Goal: Check status: Check status

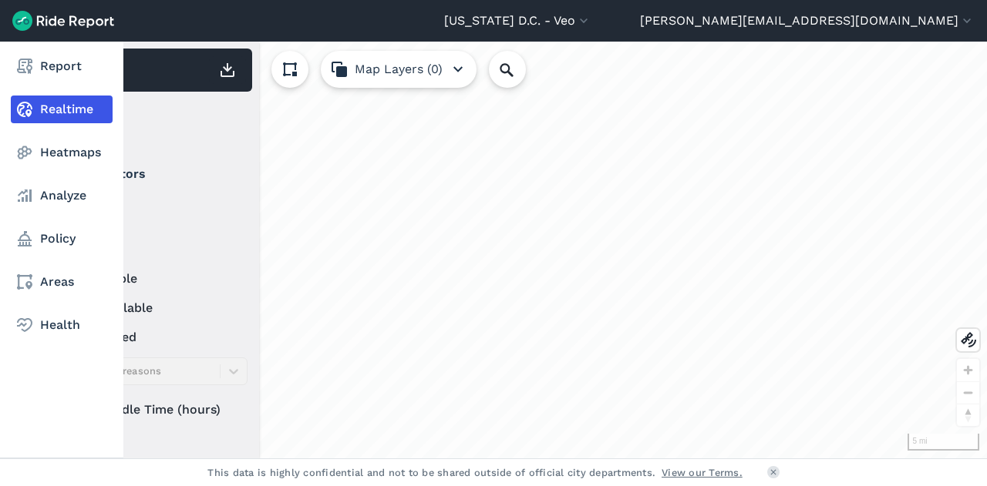
click at [82, 103] on link "Realtime" at bounding box center [62, 110] width 102 height 28
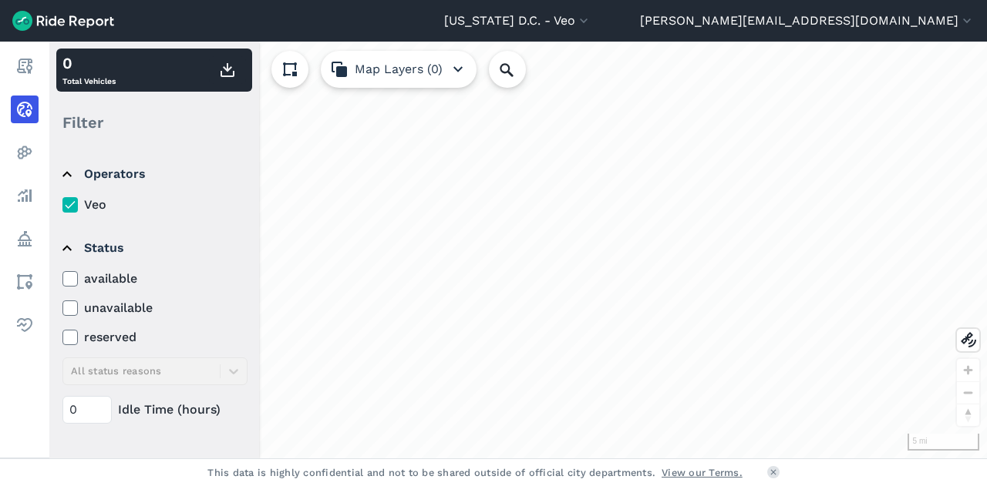
click at [72, 277] on use at bounding box center [70, 279] width 10 height 8
click at [62, 277] on input "available" at bounding box center [62, 275] width 0 height 10
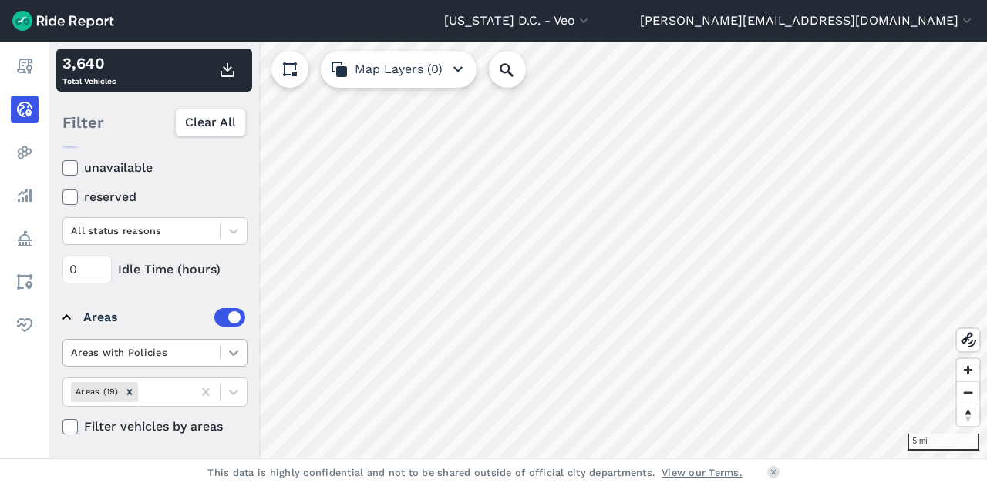
scroll to position [219, 0]
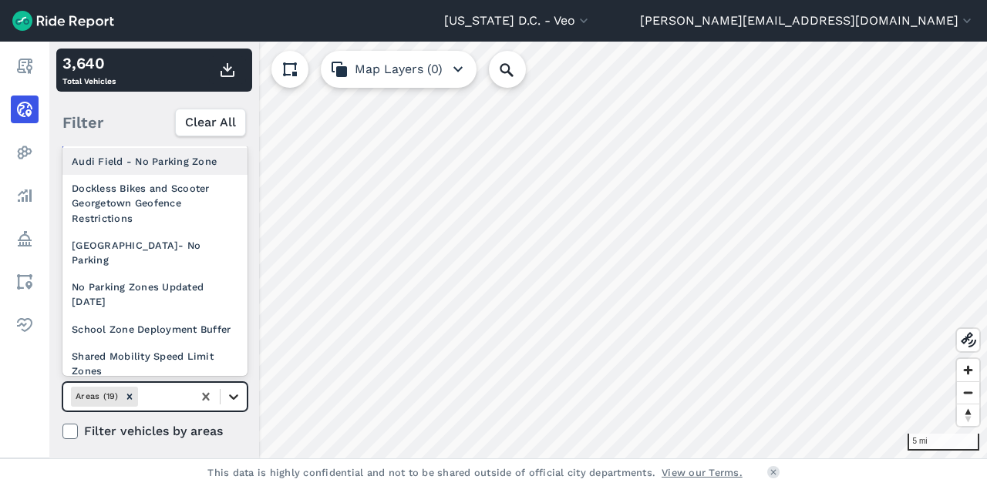
click at [230, 399] on icon at bounding box center [233, 396] width 15 height 15
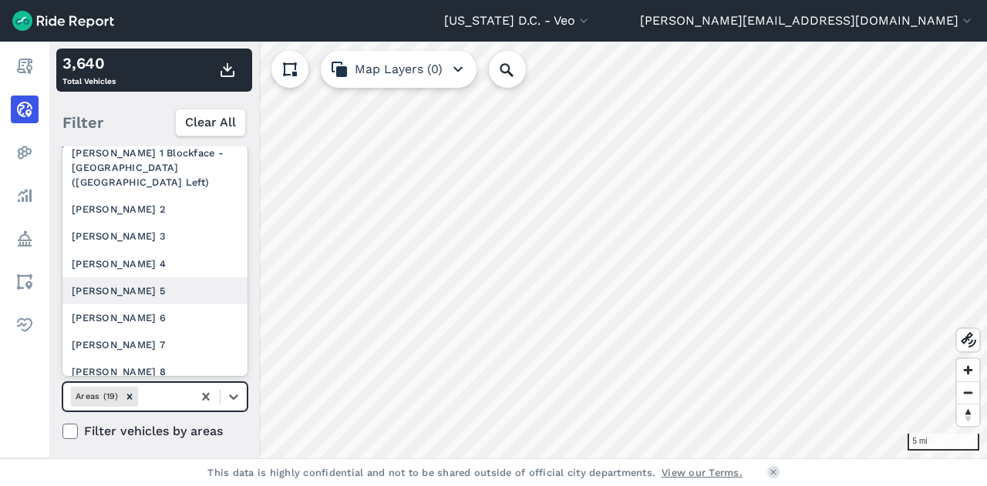
scroll to position [301, 0]
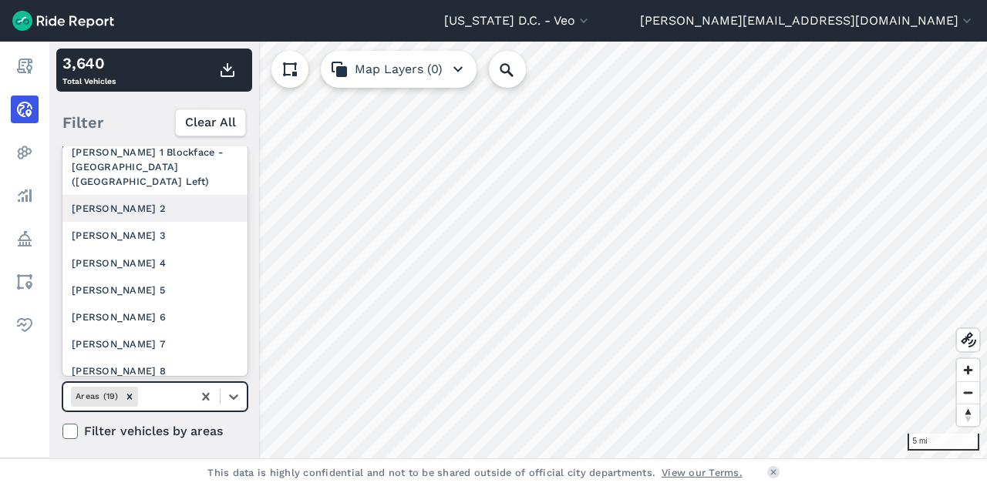
click at [160, 220] on div "[PERSON_NAME] 2" at bounding box center [154, 208] width 185 height 27
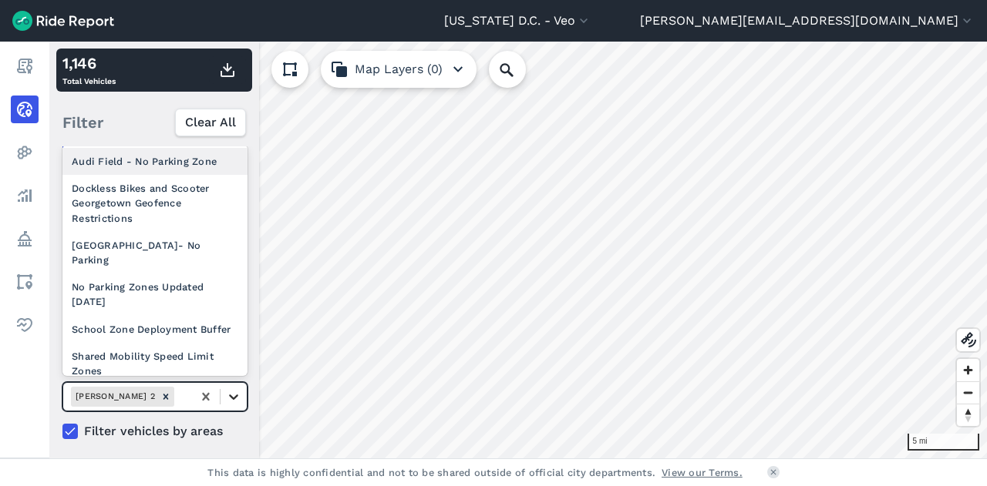
click at [234, 389] on icon at bounding box center [233, 396] width 15 height 15
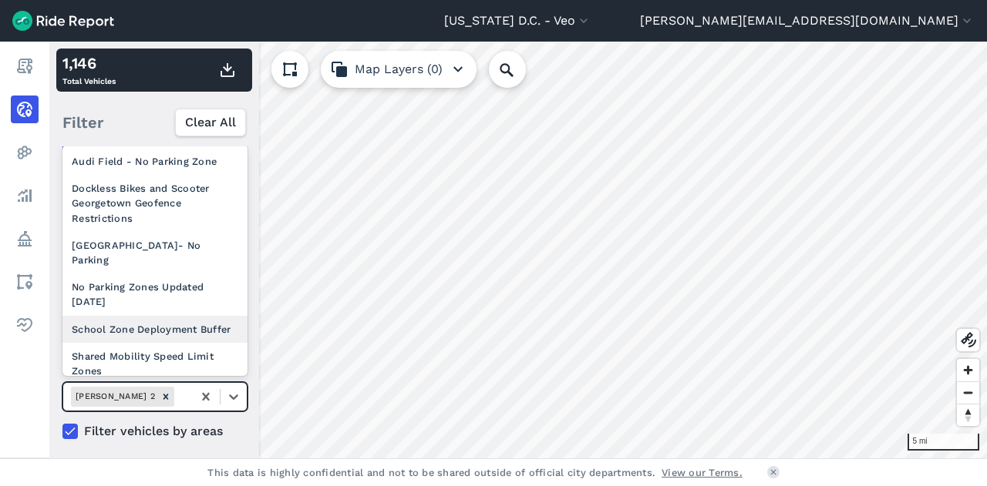
scroll to position [274, 0]
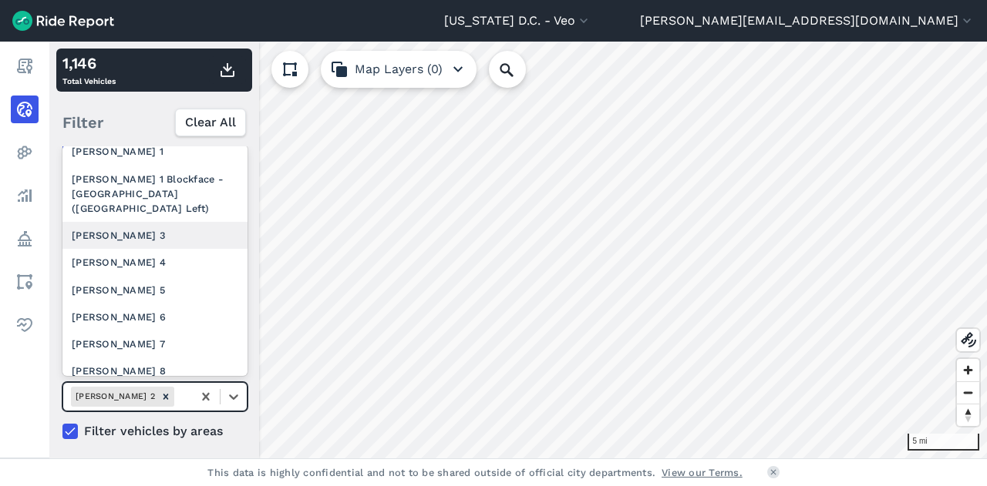
click at [166, 249] on div "[PERSON_NAME] 3" at bounding box center [154, 235] width 185 height 27
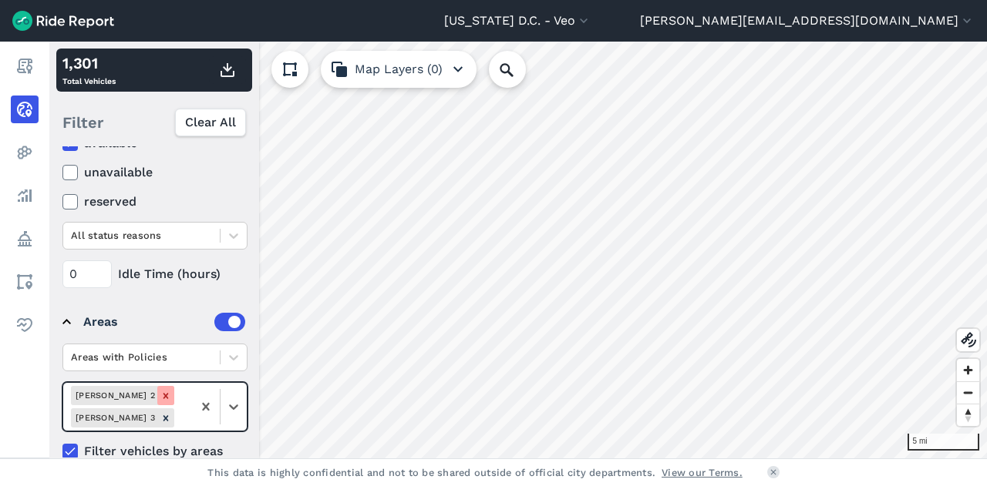
click at [163, 394] on icon "Remove Ward 2" at bounding box center [165, 395] width 5 height 5
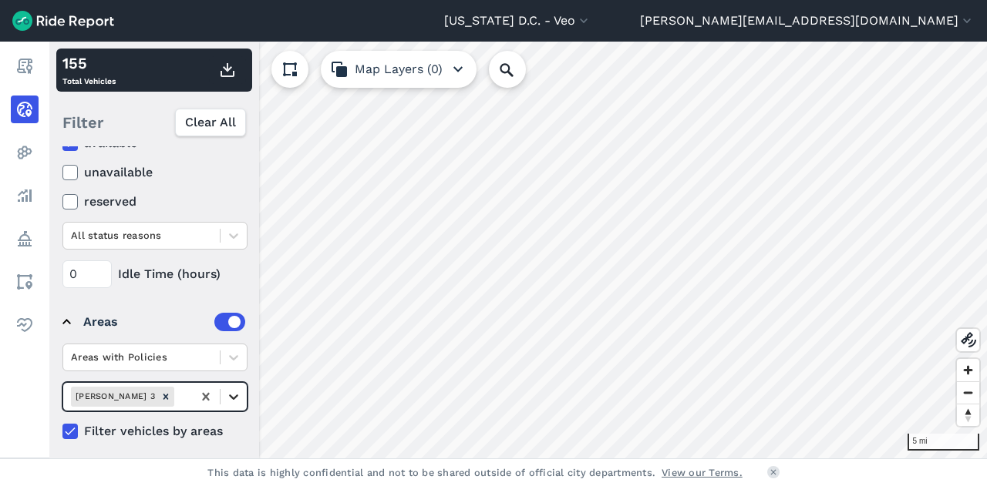
click at [244, 392] on div at bounding box center [233, 397] width 26 height 26
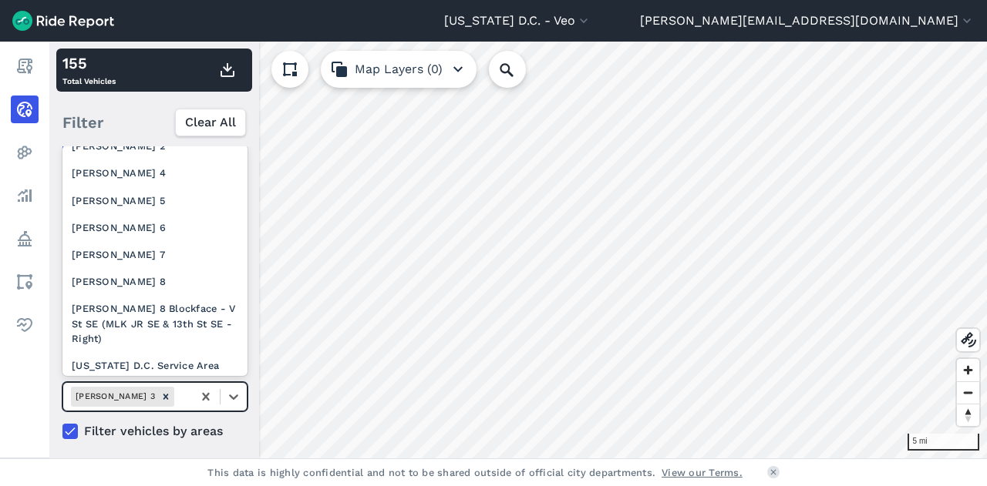
scroll to position [365, 0]
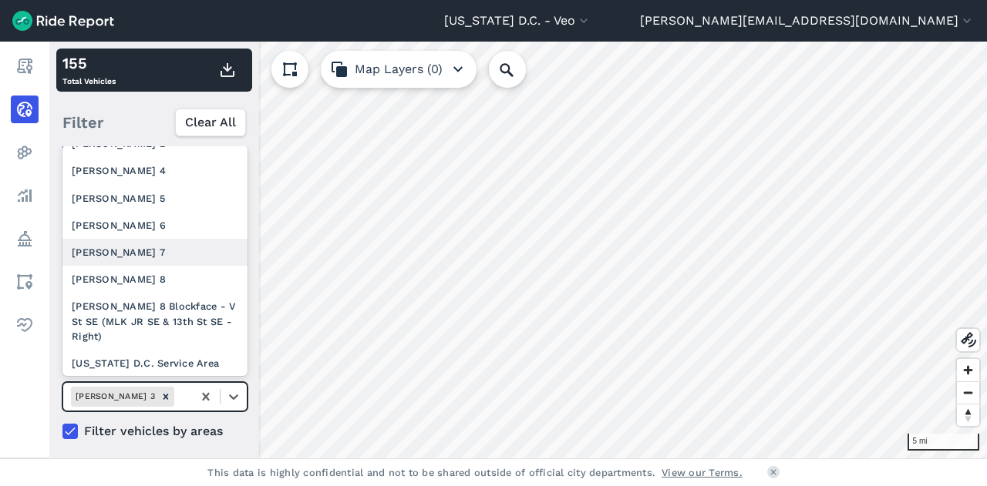
click at [133, 266] on div "[PERSON_NAME] 7" at bounding box center [154, 252] width 185 height 27
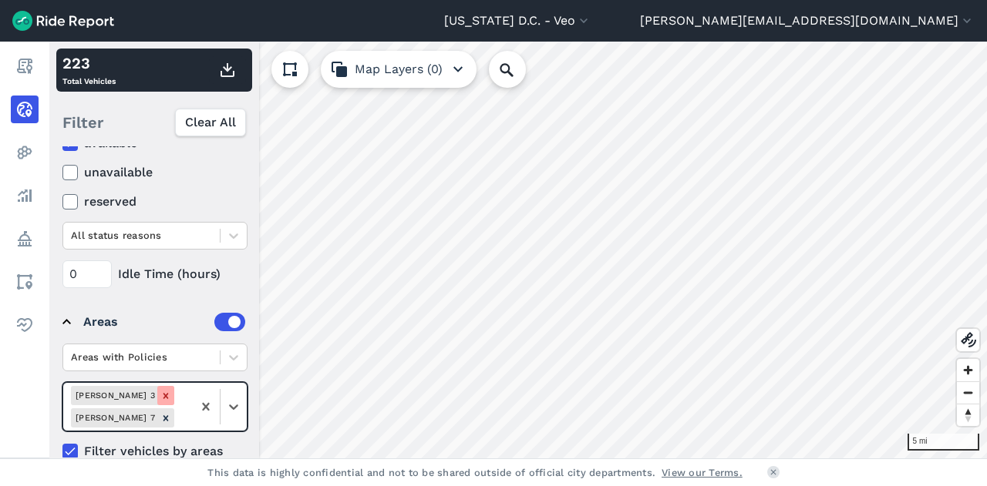
click at [163, 395] on icon "Remove Ward 3" at bounding box center [165, 395] width 5 height 5
